Goal: Navigation & Orientation: Find specific page/section

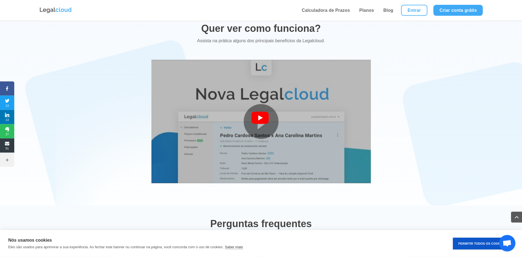
scroll to position [988, 0]
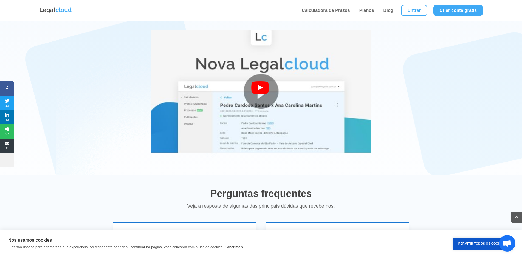
click at [263, 91] on div at bounding box center [261, 91] width 20 height 20
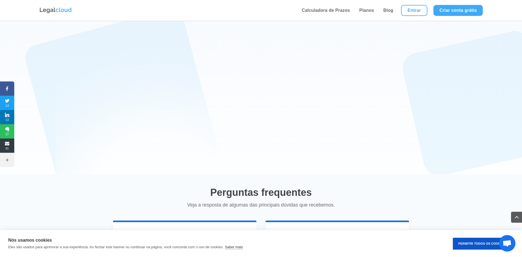
scroll to position [970, 0]
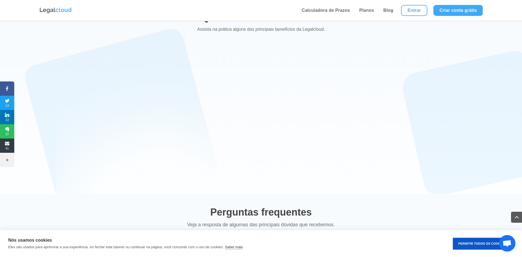
click at [184, 184] on div "Quer ver como funciona? Assista na prática alguns dos principais benefícios da …" at bounding box center [261, 95] width 522 height 198
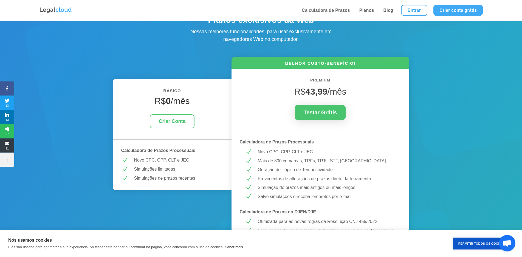
scroll to position [37, 0]
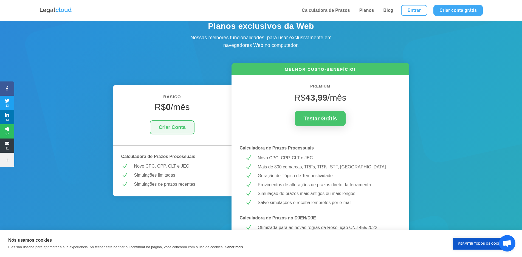
click at [180, 123] on link "Criar Conta" at bounding box center [172, 127] width 44 height 14
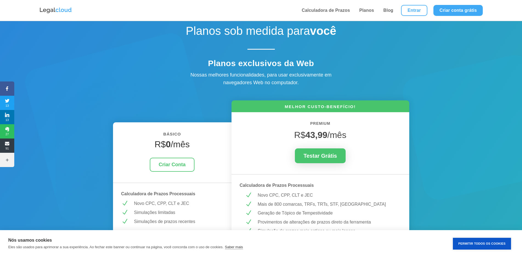
click at [421, 10] on link "Entrar" at bounding box center [414, 10] width 26 height 11
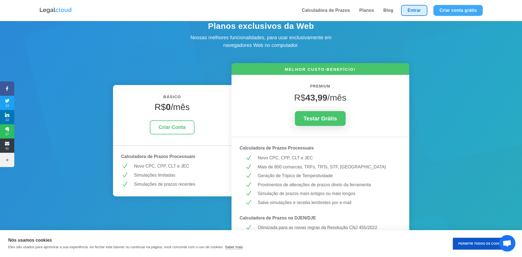
click at [413, 12] on link "Entrar" at bounding box center [414, 10] width 26 height 11
